Goal: Task Accomplishment & Management: Use online tool/utility

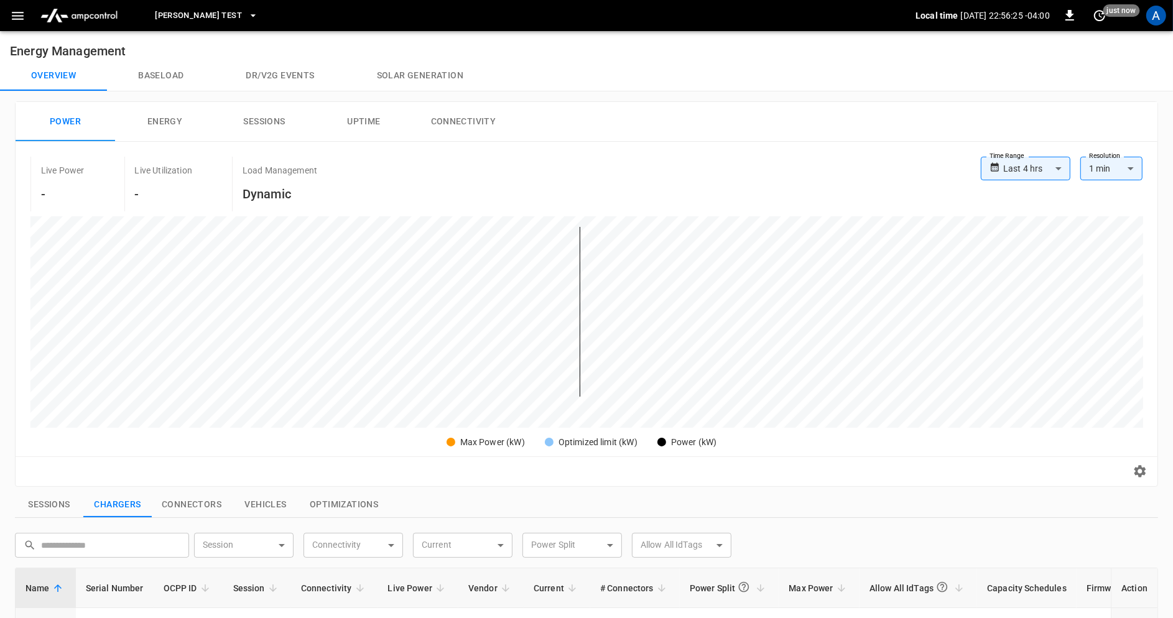
click at [1167, 11] on div "A" at bounding box center [1157, 16] width 24 height 24
click at [1155, 14] on div "A" at bounding box center [1157, 16] width 20 height 20
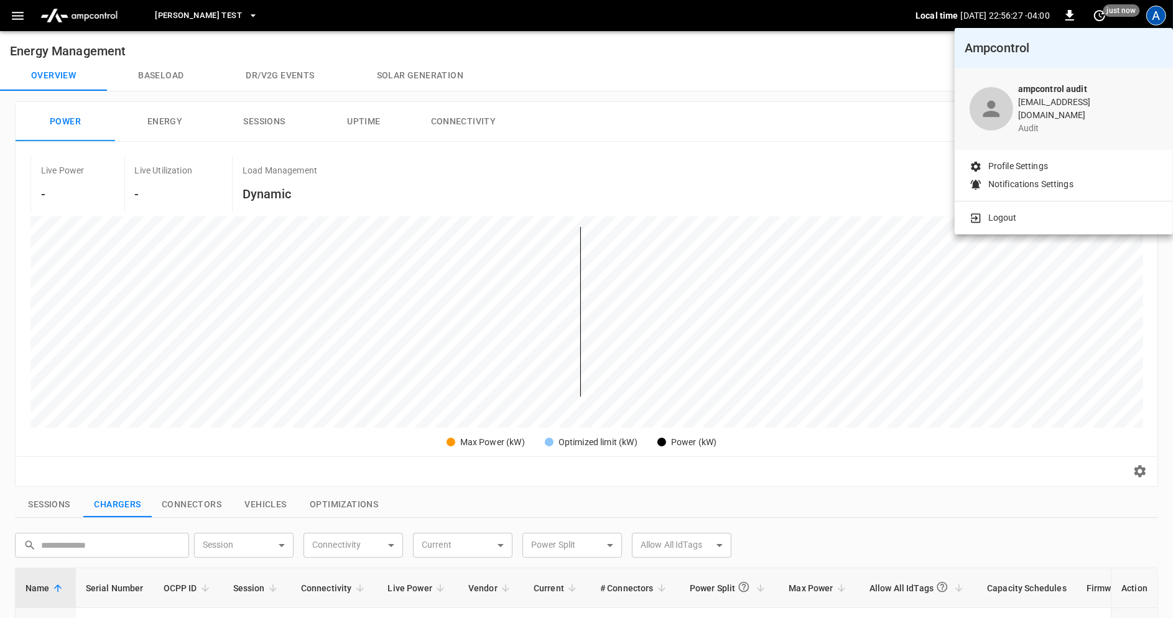
click at [1036, 216] on div "Logout" at bounding box center [1064, 216] width 218 height 28
click at [1024, 212] on li "Logout" at bounding box center [1064, 218] width 189 height 13
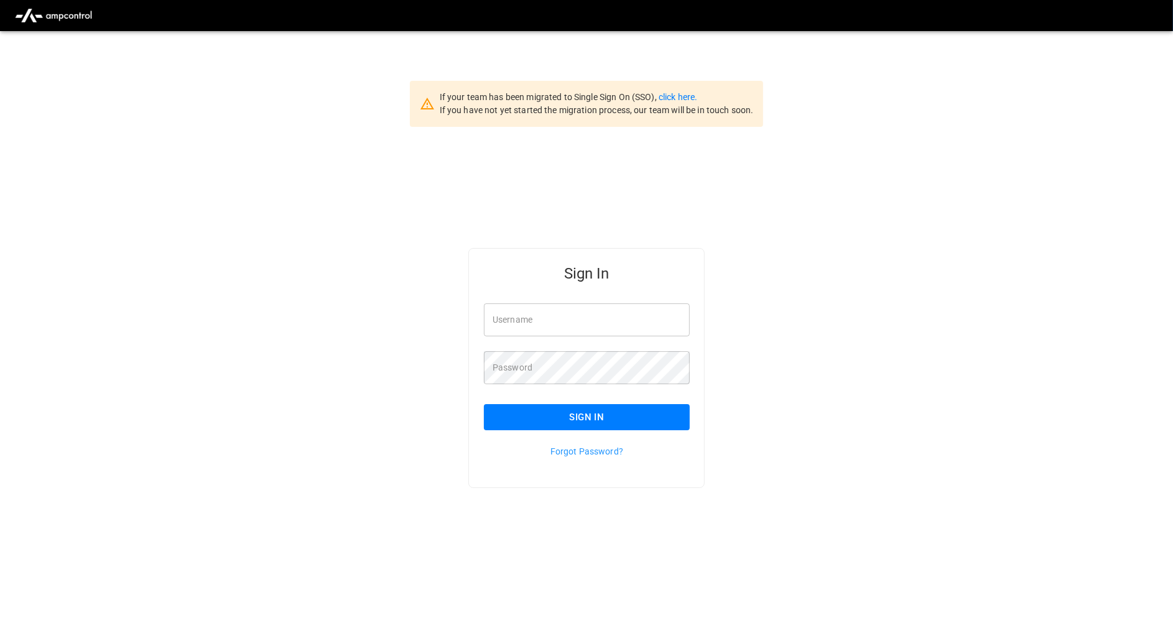
type input "**********"
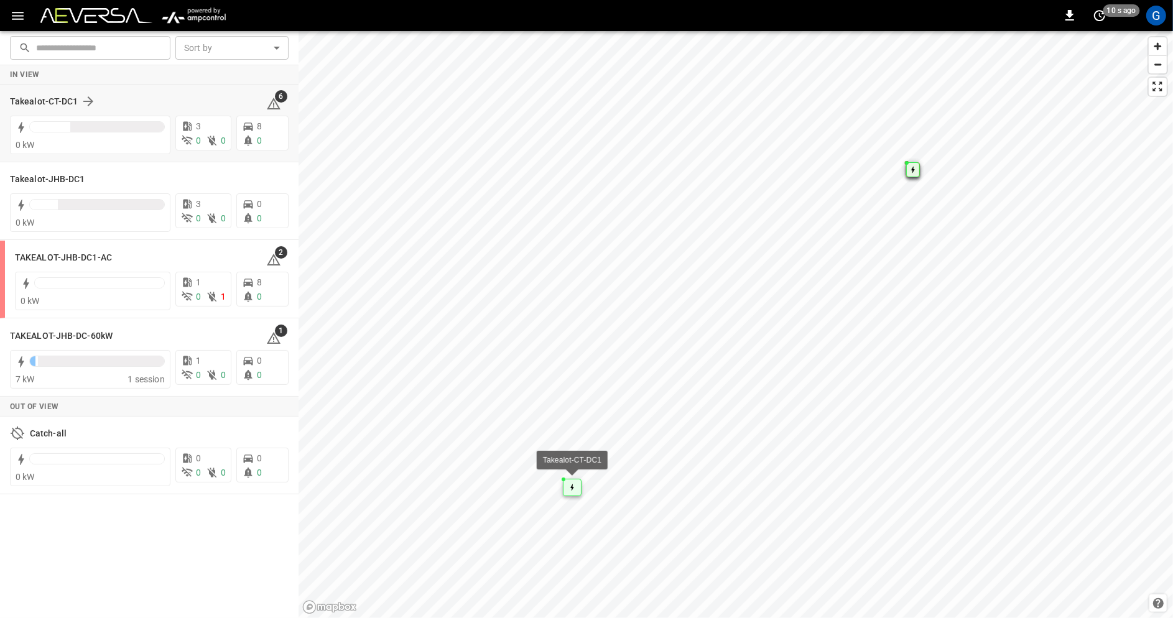
click at [189, 85] on div "Takealot-CT-DC1 6 0 kW 3 0 0 8 0" at bounding box center [149, 124] width 299 height 78
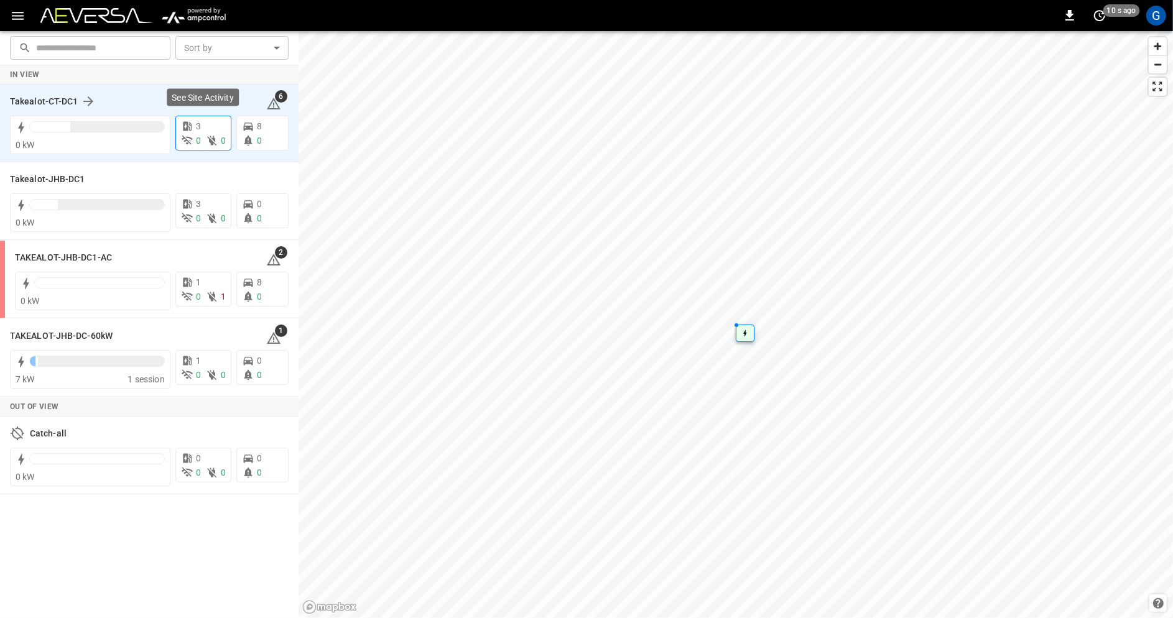
click at [194, 134] on div "0" at bounding box center [191, 140] width 20 height 13
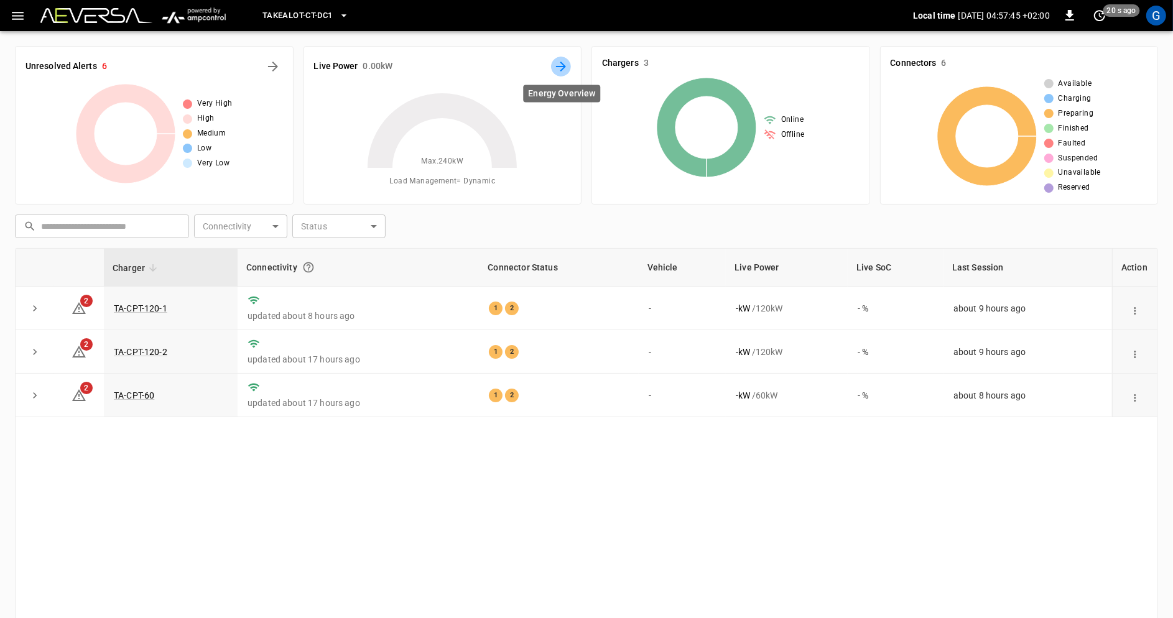
click at [569, 61] on icon "Energy Overview" at bounding box center [561, 66] width 15 height 15
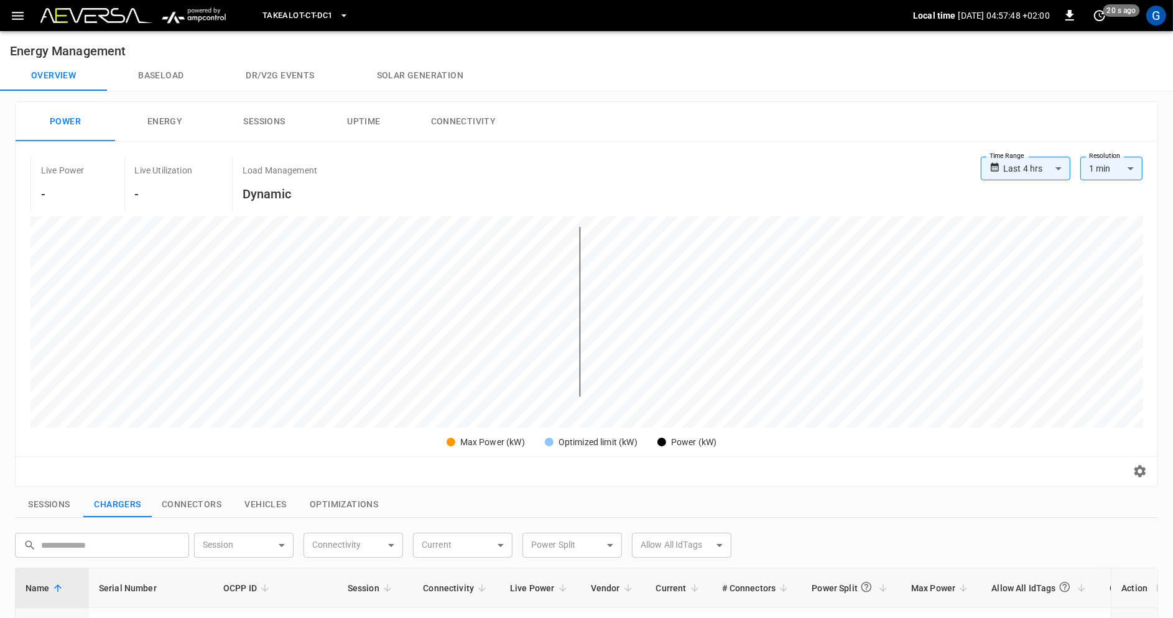
click at [16, 19] on icon "button" at bounding box center [18, 16] width 12 height 8
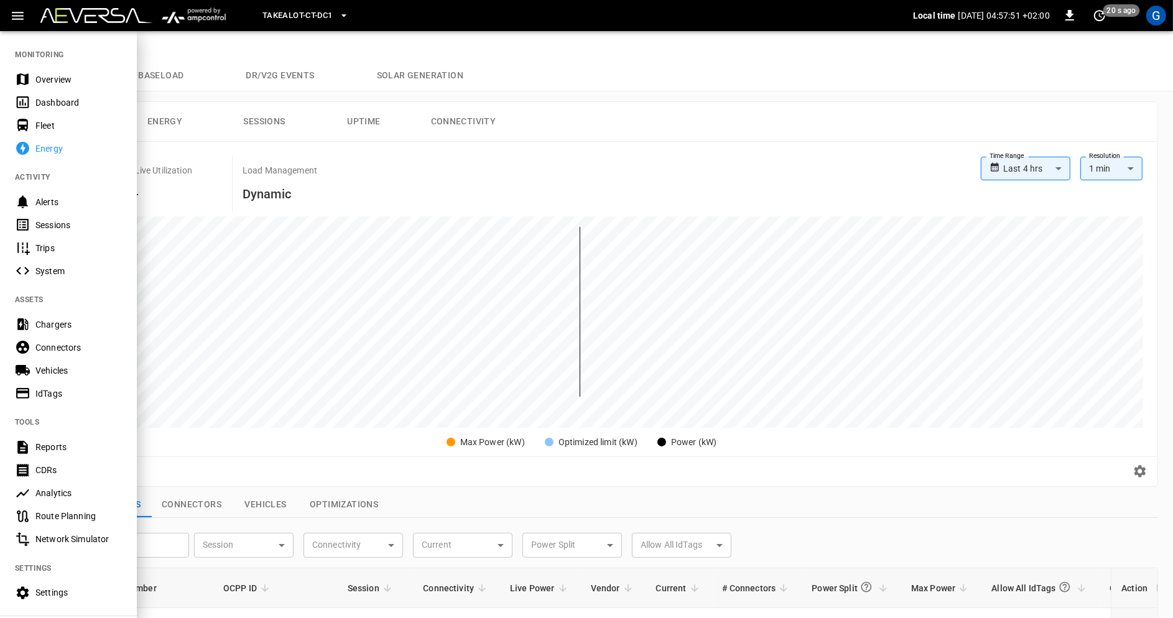
click at [80, 226] on div "Sessions" at bounding box center [78, 225] width 86 height 12
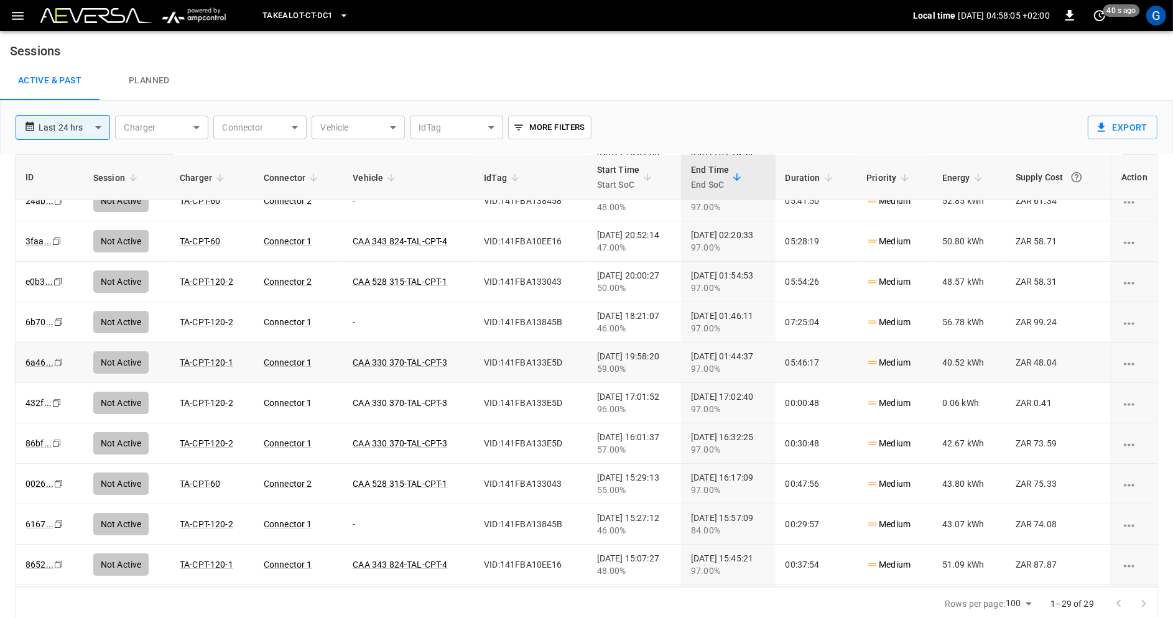
scroll to position [56, 0]
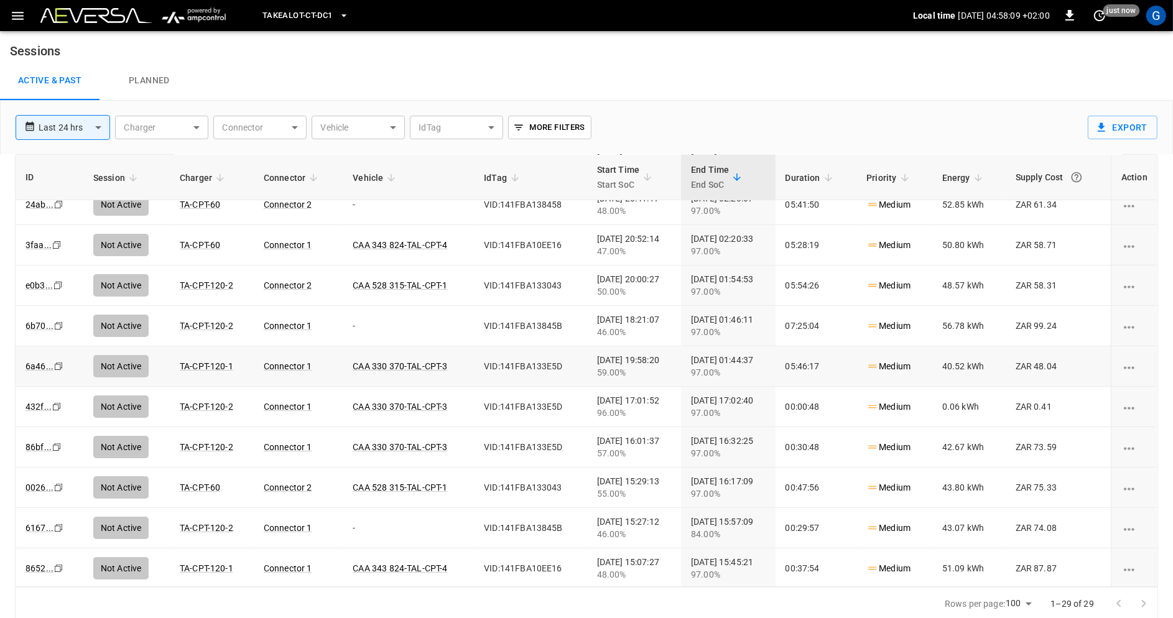
click at [60, 169] on icon "Copy" at bounding box center [57, 164] width 10 height 10
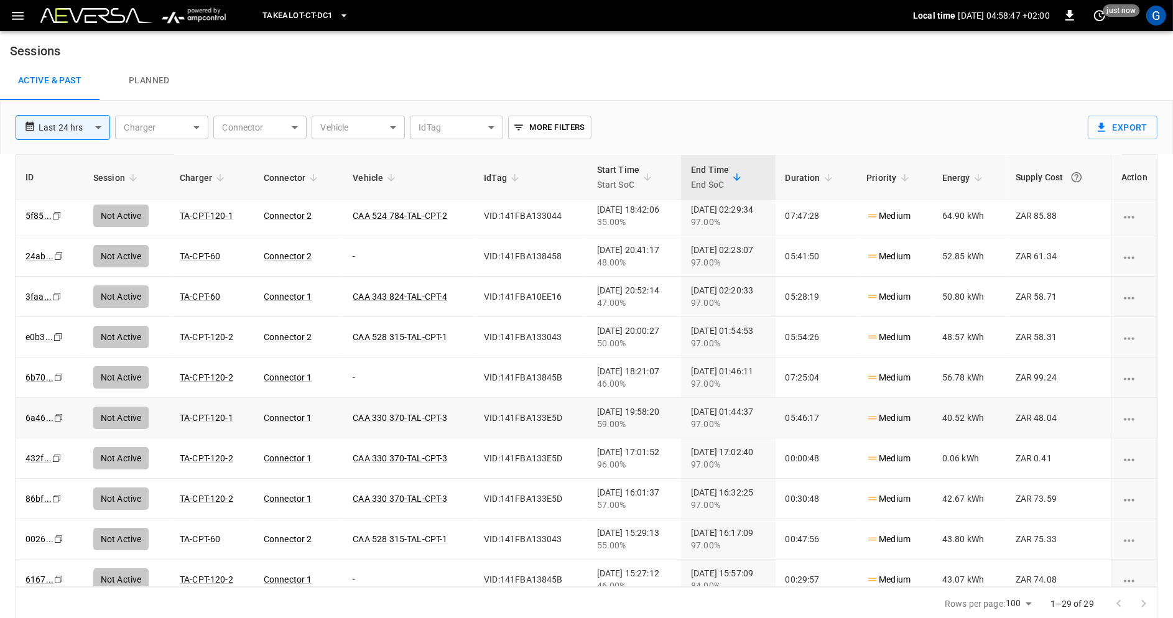
scroll to position [0, 0]
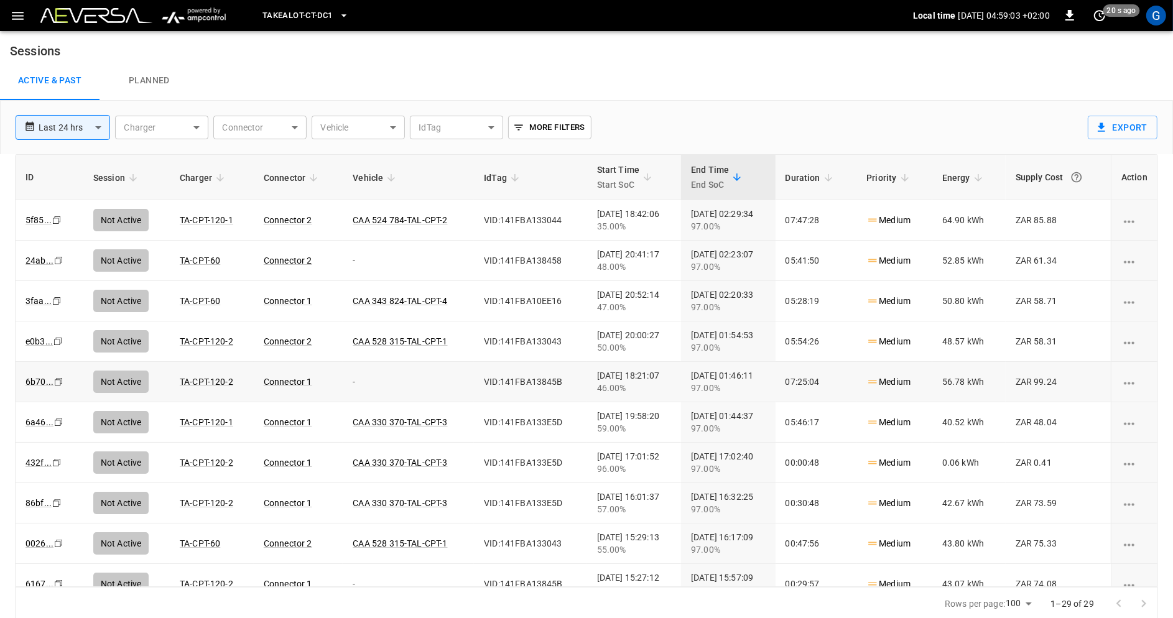
click at [61, 225] on icon "Copy" at bounding box center [57, 220] width 10 height 10
click at [55, 225] on icon "Copy" at bounding box center [57, 220] width 10 height 10
click at [58, 225] on icon "Copy" at bounding box center [57, 220] width 10 height 10
click at [58, 217] on icon "Copy" at bounding box center [57, 220] width 10 height 10
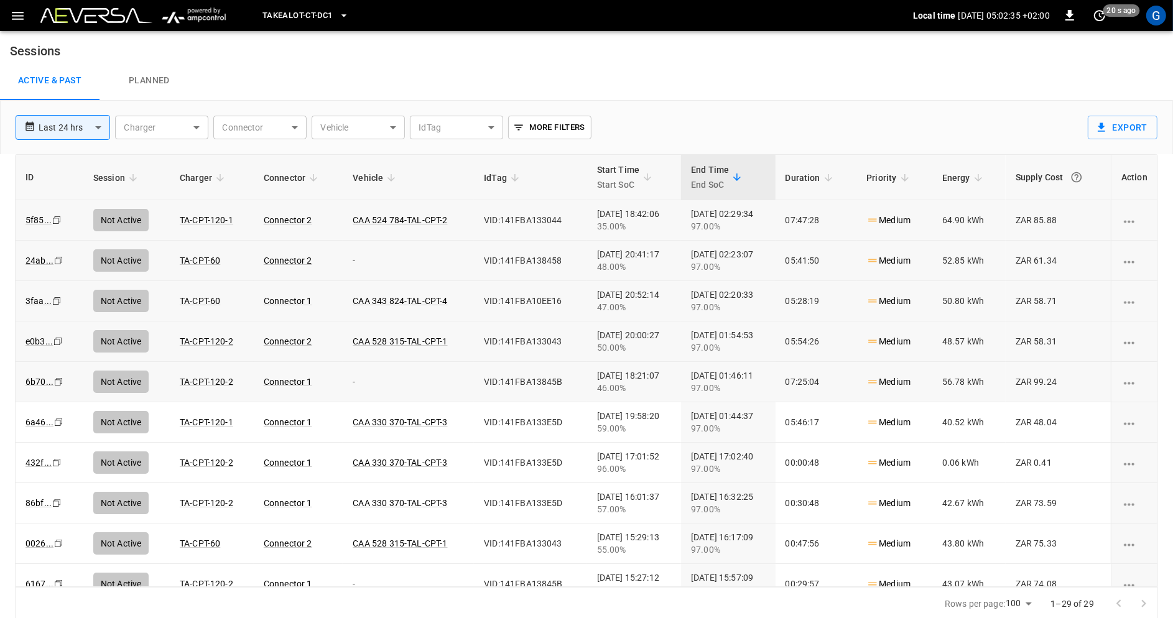
click at [57, 225] on icon "Copy" at bounding box center [57, 220] width 10 height 10
click at [342, 16] on icon "button" at bounding box center [344, 15] width 12 height 12
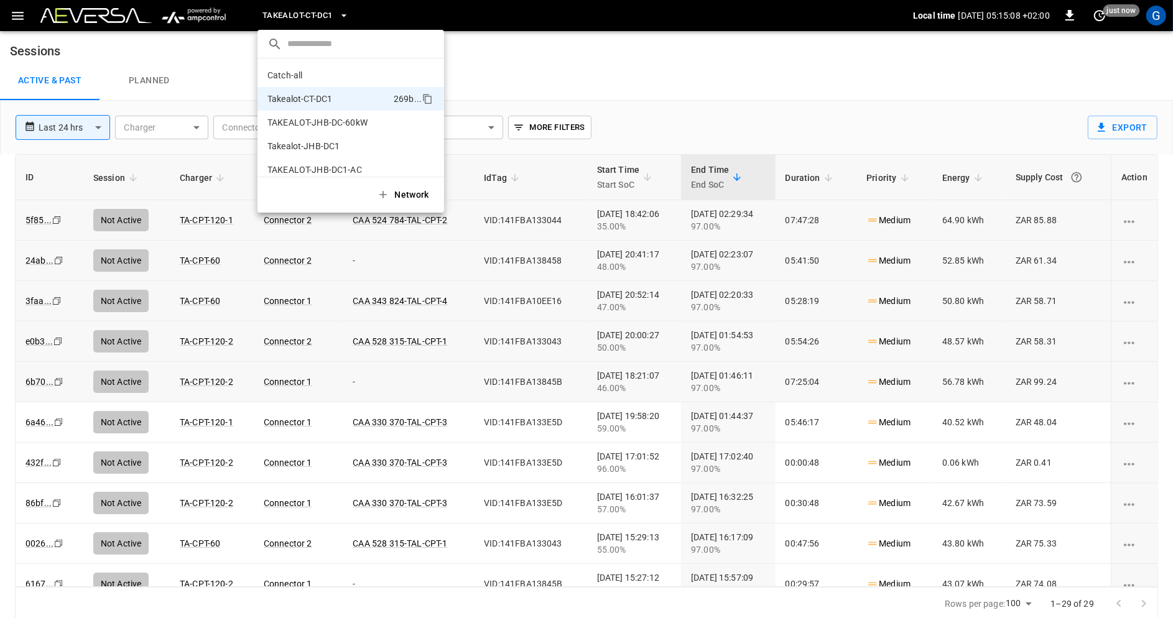
scroll to position [10, 0]
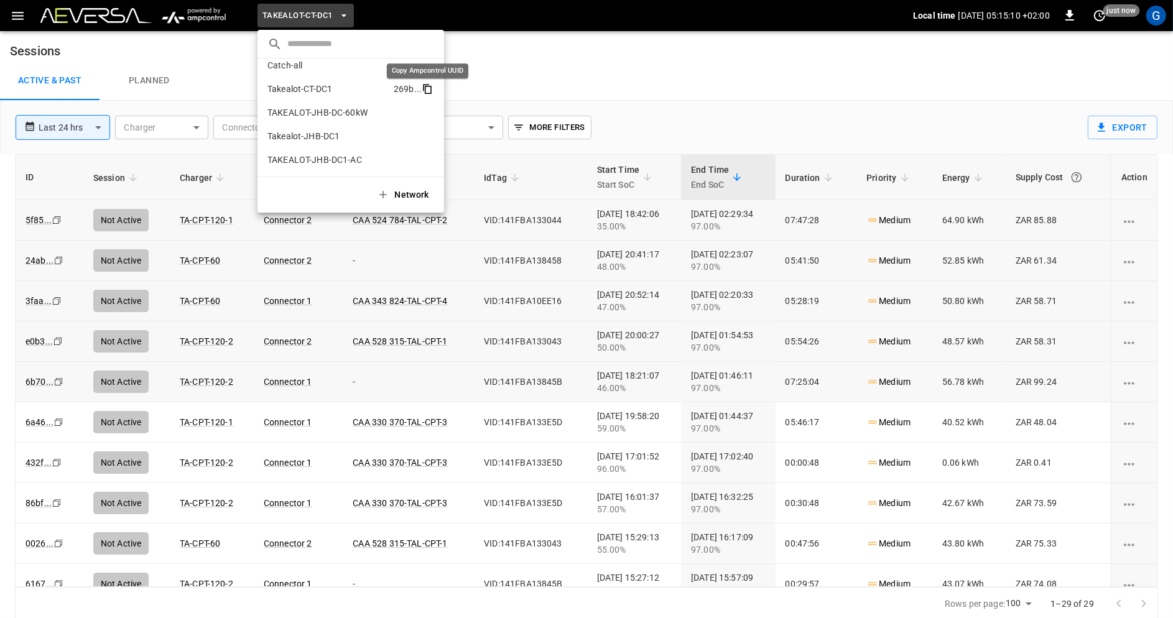
click at [431, 88] on icon "copy" at bounding box center [428, 90] width 7 height 8
click at [994, 108] on div at bounding box center [586, 309] width 1173 height 618
